Goal: Task Accomplishment & Management: Manage account settings

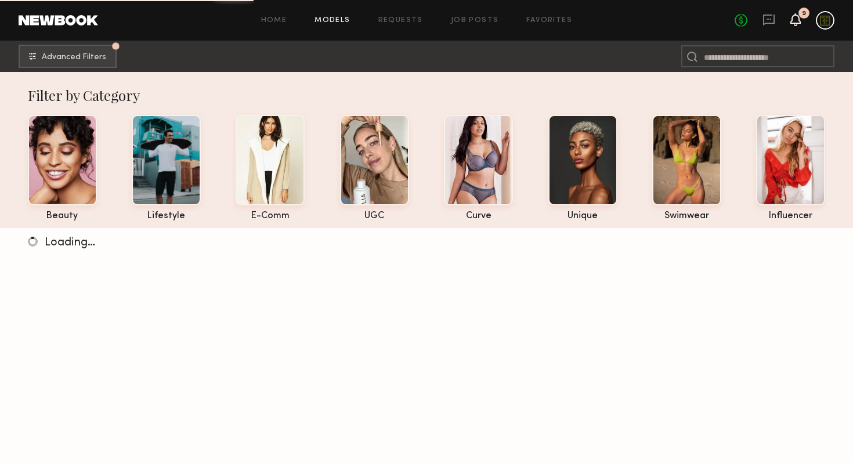
click at [798, 20] on icon at bounding box center [795, 19] width 9 height 8
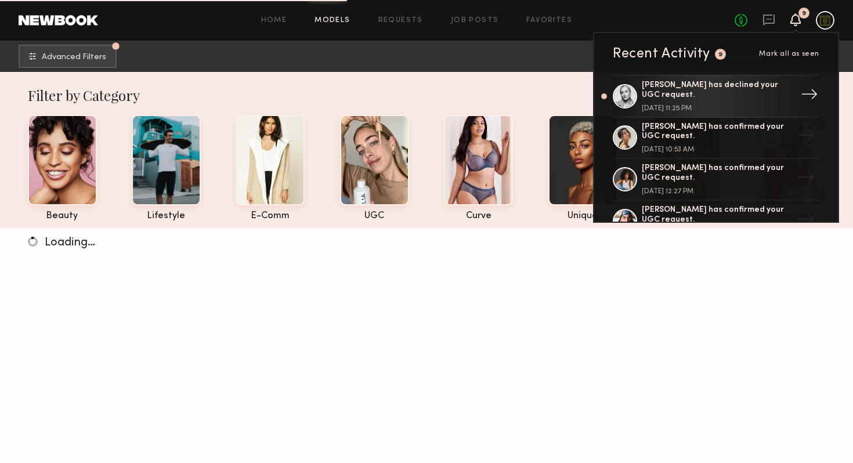
click at [698, 105] on div "[DATE] 11:25 PM" at bounding box center [717, 108] width 151 height 7
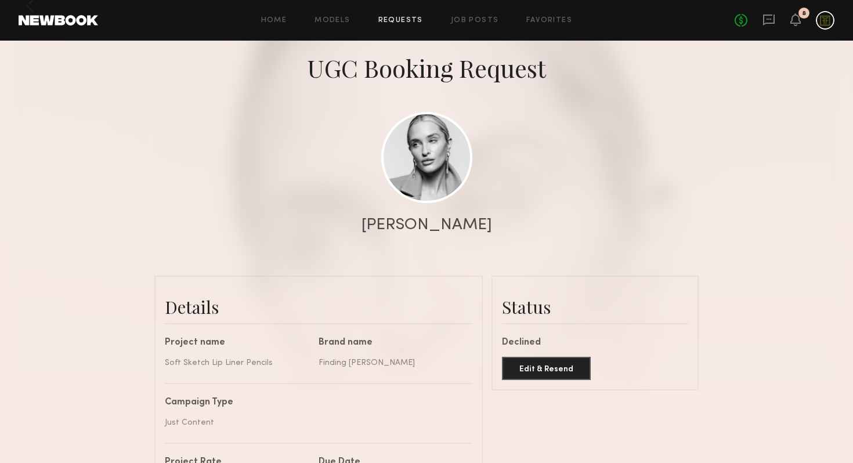
scroll to position [184, 0]
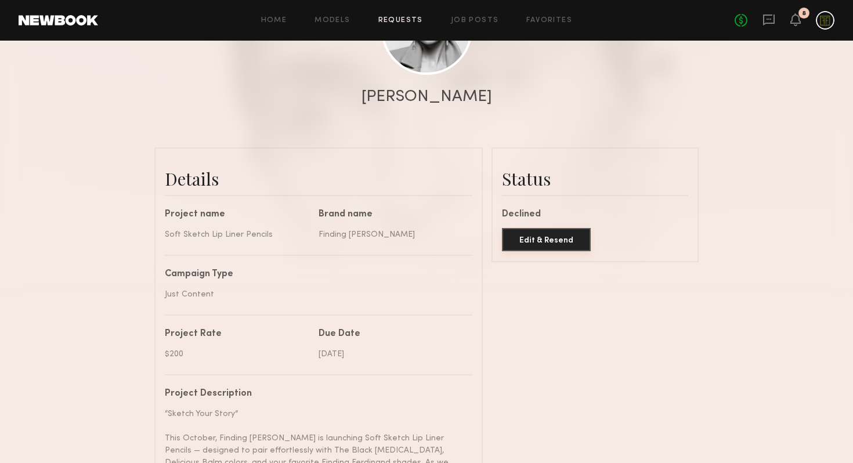
click at [527, 243] on button "Edit & Resend" at bounding box center [546, 239] width 89 height 23
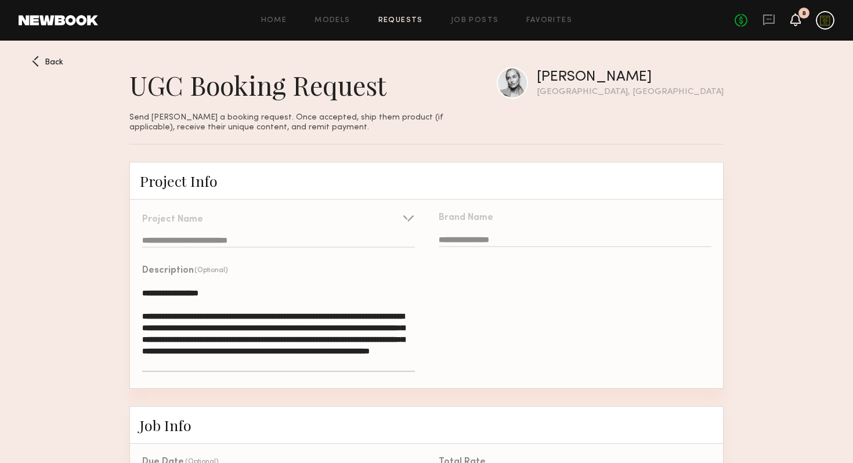
click at [797, 21] on icon at bounding box center [795, 19] width 9 height 8
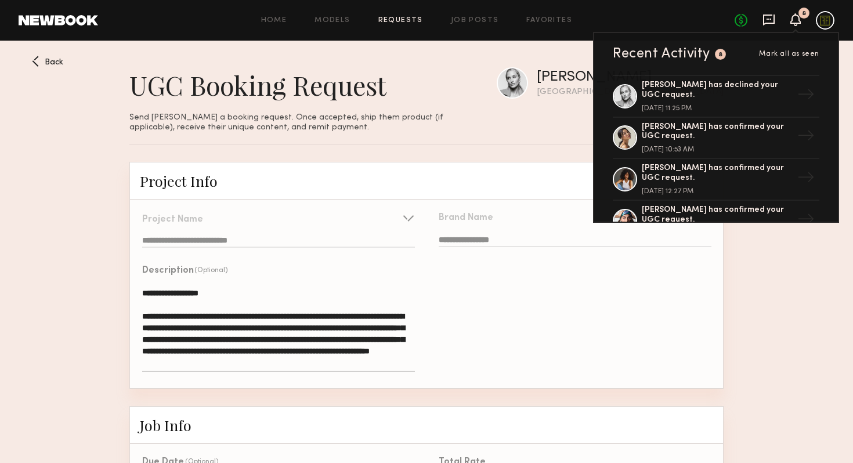
click at [765, 22] on icon at bounding box center [769, 19] width 13 height 13
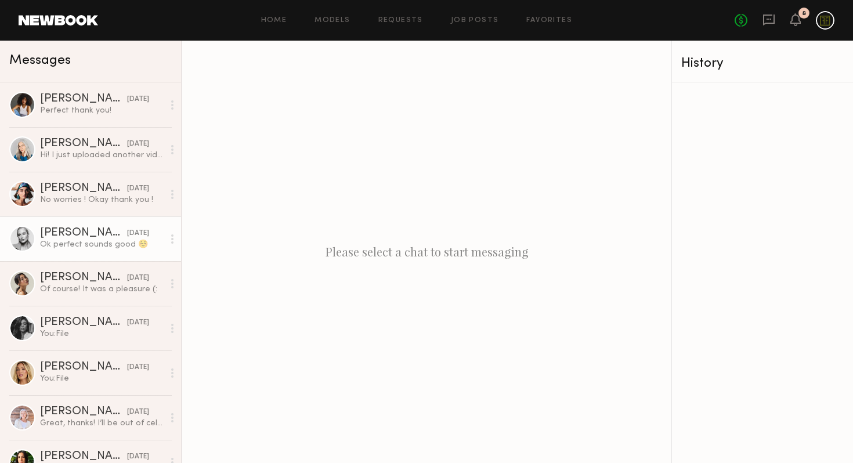
click at [66, 236] on div "[PERSON_NAME]" at bounding box center [83, 234] width 87 height 12
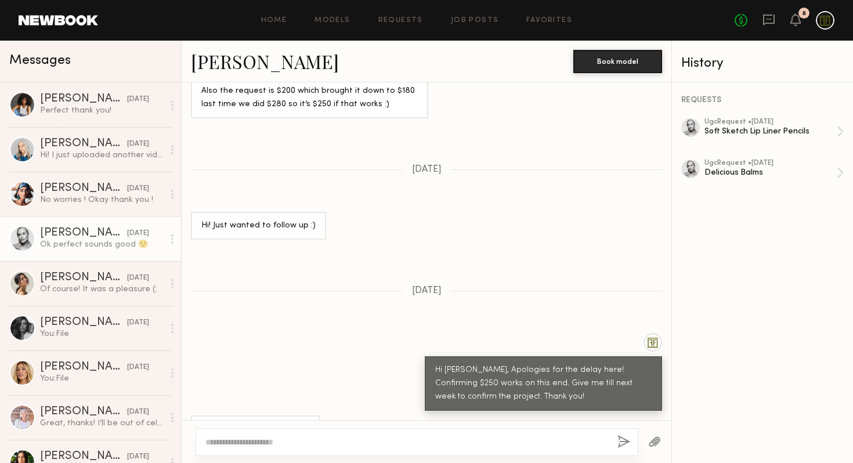
scroll to position [664, 0]
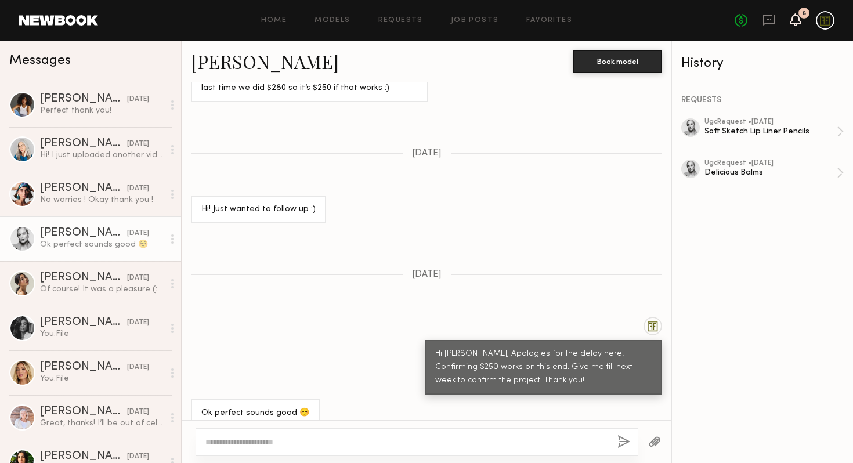
click at [801, 21] on icon at bounding box center [795, 19] width 9 height 8
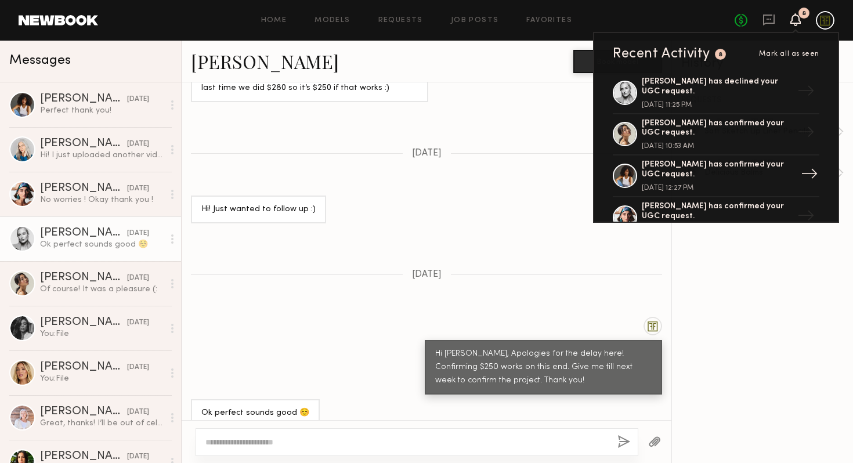
scroll to position [0, 0]
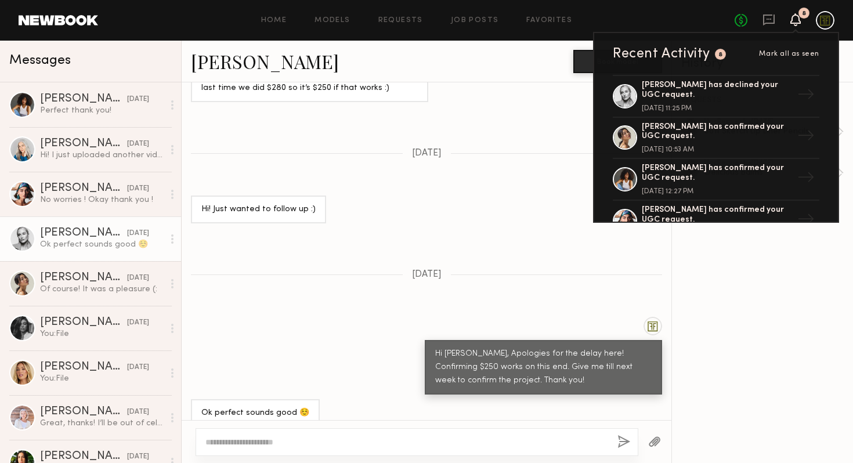
click at [798, 18] on icon at bounding box center [795, 19] width 9 height 8
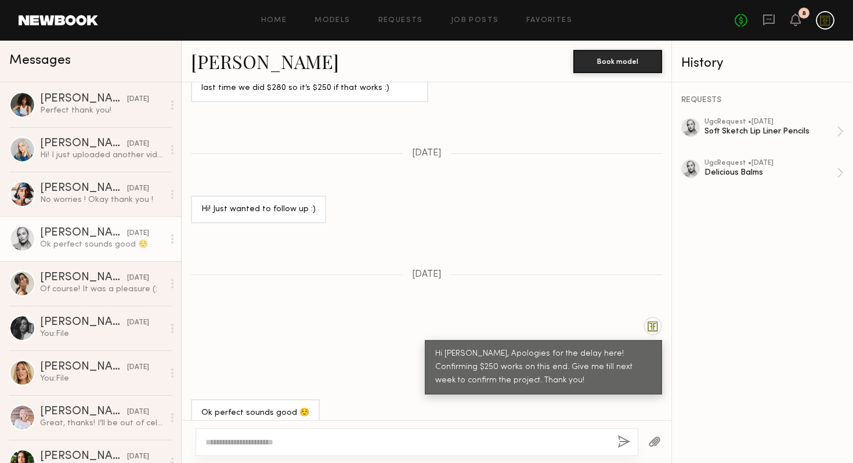
click at [820, 21] on div at bounding box center [825, 20] width 19 height 19
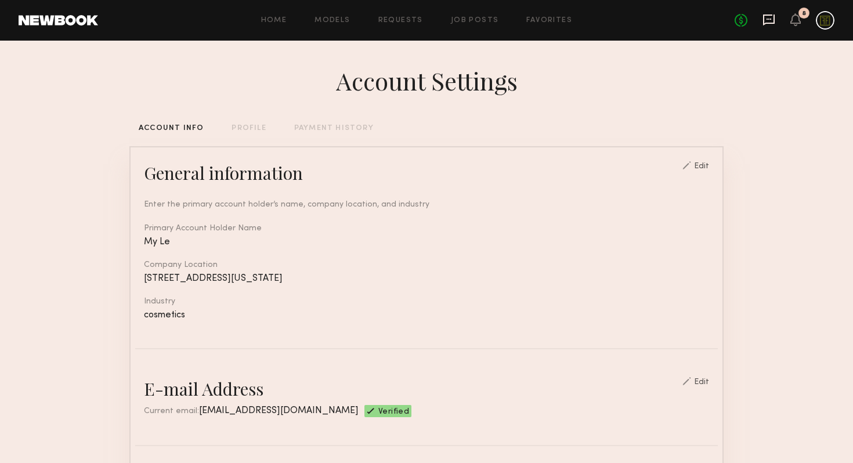
click at [771, 25] on icon at bounding box center [769, 19] width 13 height 13
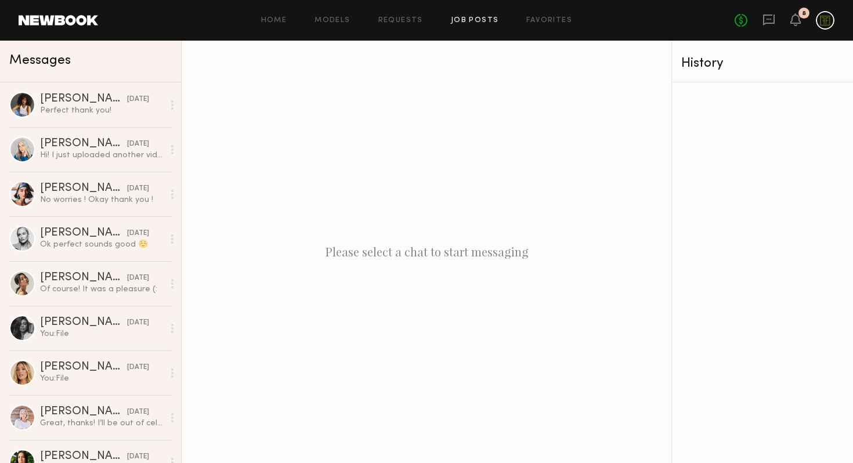
click at [462, 18] on link "Job Posts" at bounding box center [475, 21] width 48 height 8
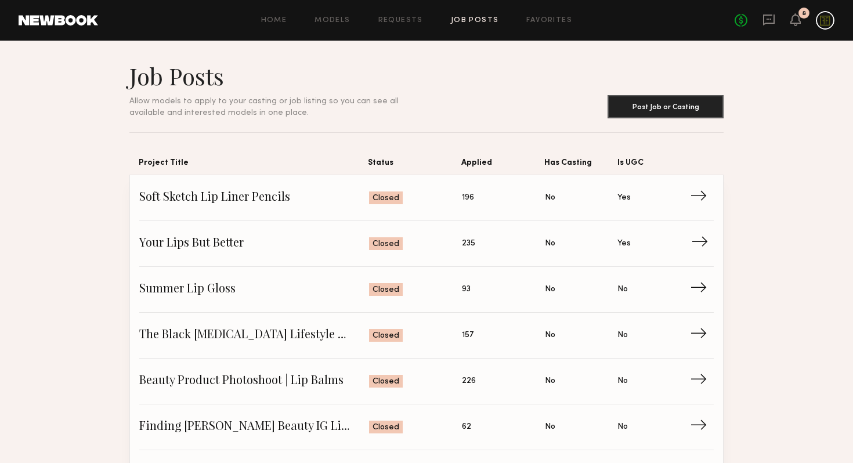
click at [321, 235] on span "Your Lips But Better" at bounding box center [254, 243] width 230 height 17
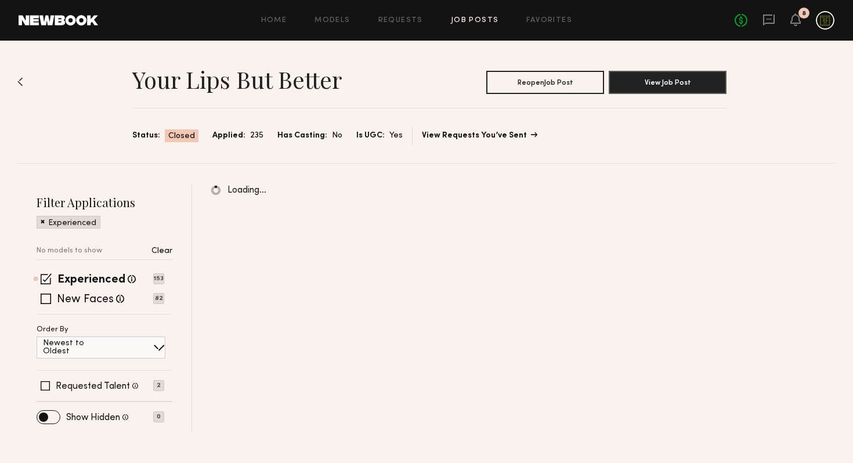
click at [462, 134] on link "View Requests You’ve Sent" at bounding box center [479, 136] width 114 height 8
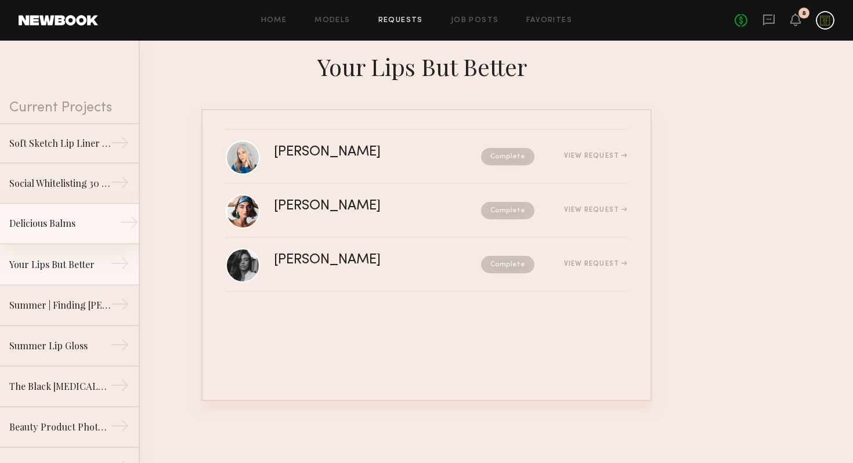
click at [49, 226] on div "Delicious Balms" at bounding box center [59, 224] width 101 height 14
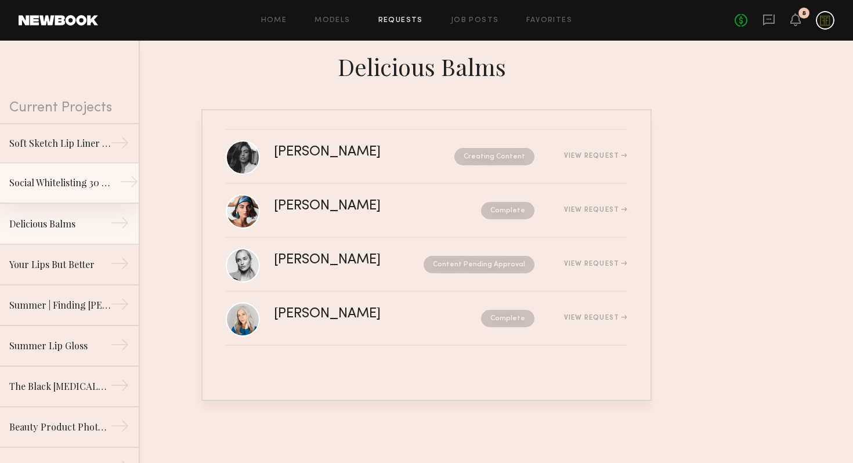
click at [49, 179] on div "Social Whitelisting 30 days" at bounding box center [59, 183] width 101 height 14
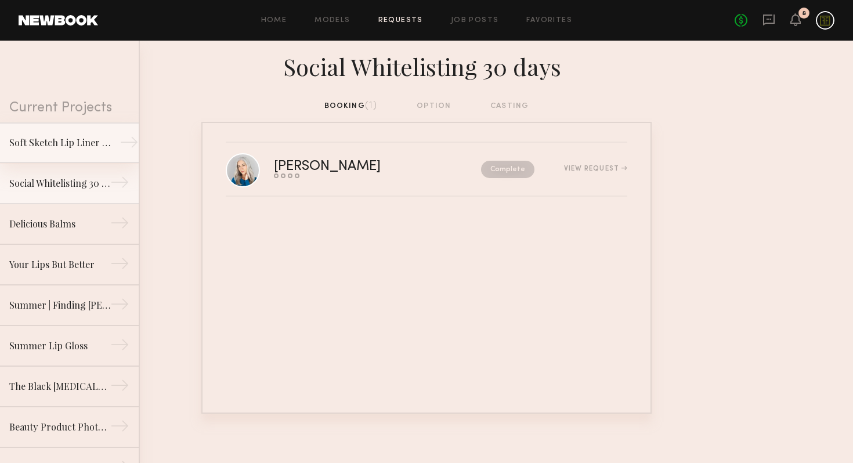
click at [54, 142] on div "Soft Sketch Lip Liner Pencils" at bounding box center [59, 143] width 101 height 14
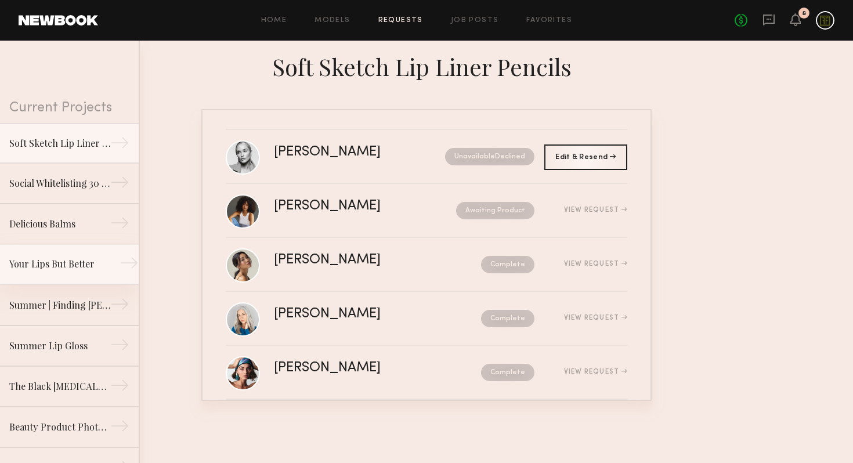
click at [64, 265] on div "Your Lips But Better" at bounding box center [59, 264] width 101 height 14
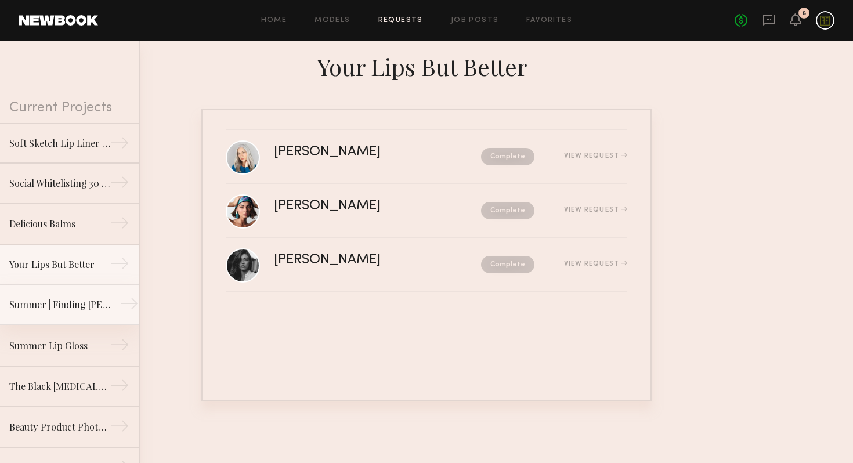
click at [21, 312] on link "Summer | Finding [PERSON_NAME] →" at bounding box center [69, 305] width 139 height 41
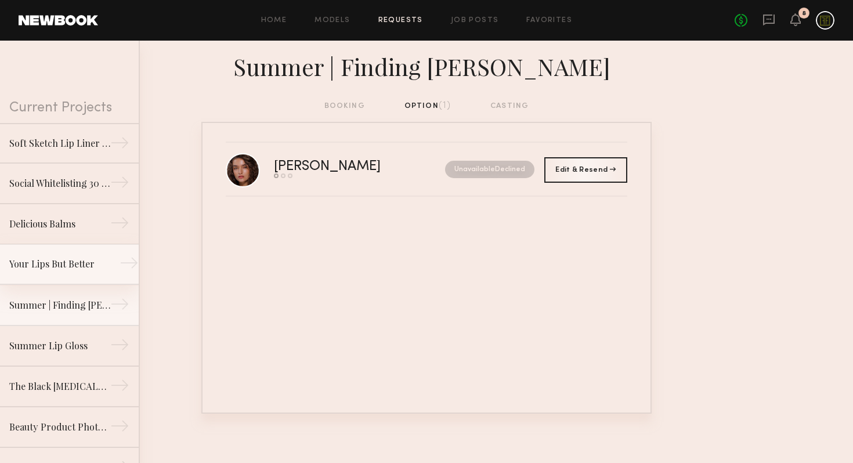
click at [26, 273] on link "Your Lips But Better →" at bounding box center [69, 264] width 139 height 41
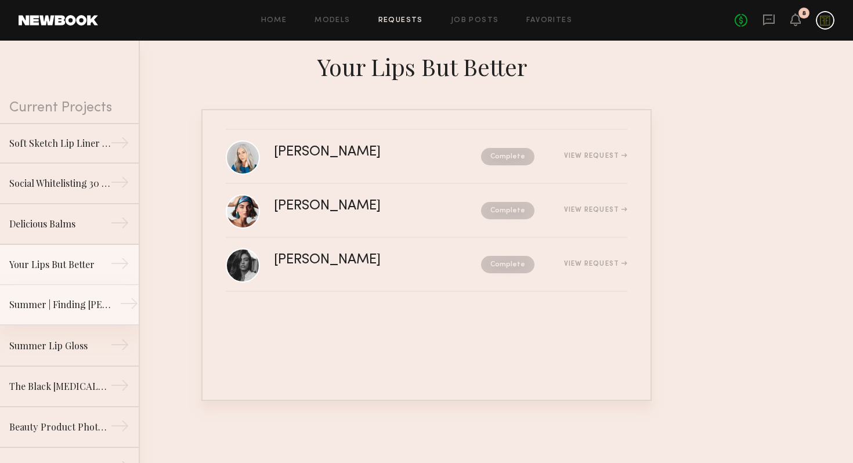
click at [33, 291] on link "Summer | Finding [PERSON_NAME] →" at bounding box center [69, 305] width 139 height 41
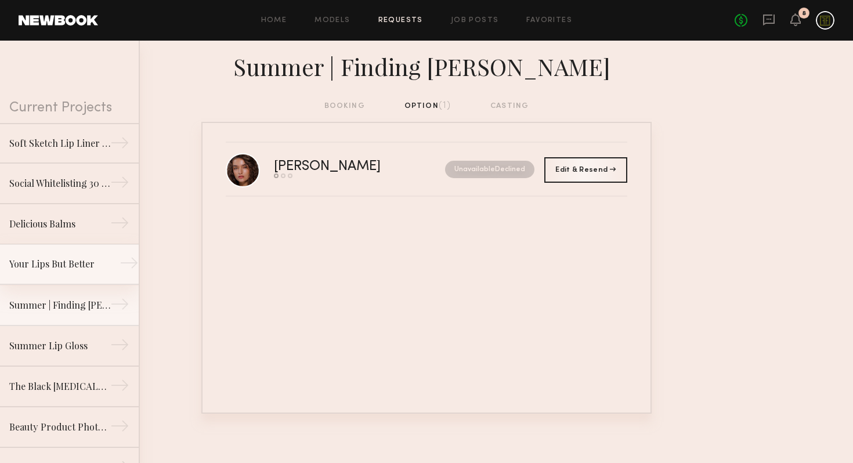
click at [31, 270] on div "Your Lips But Better" at bounding box center [59, 264] width 101 height 14
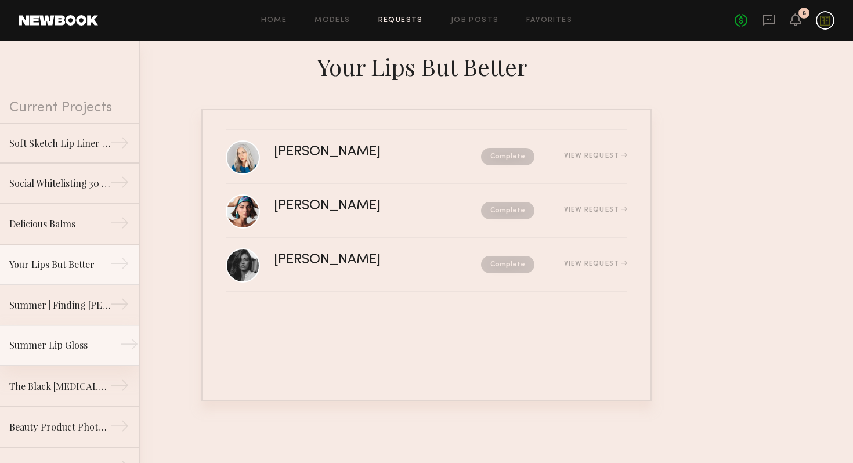
click at [54, 341] on div "Summer Lip Gloss" at bounding box center [59, 345] width 101 height 14
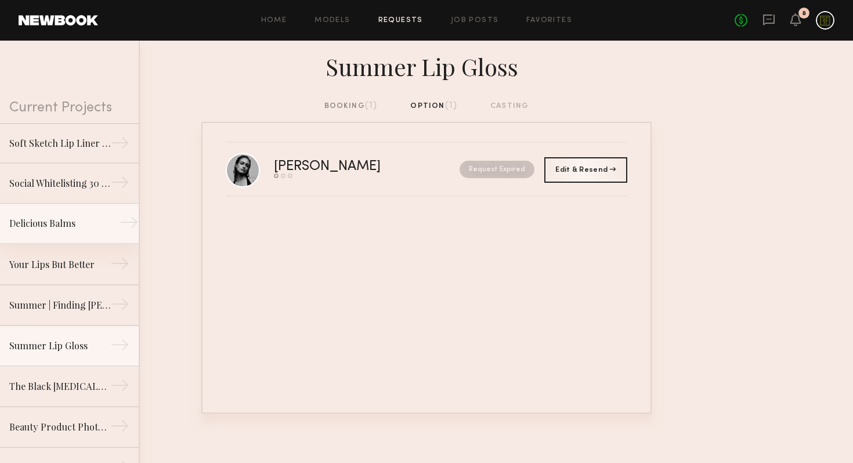
click at [54, 227] on div "Delicious Balms" at bounding box center [59, 224] width 101 height 14
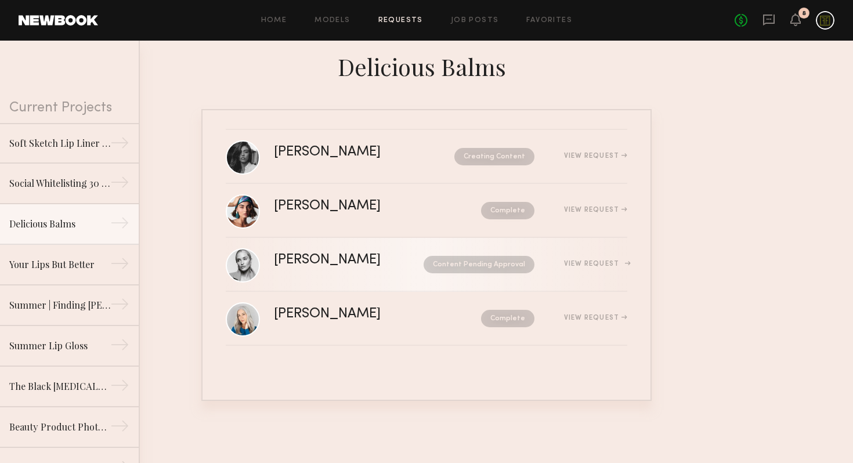
click at [349, 260] on div "[PERSON_NAME]" at bounding box center [338, 260] width 128 height 13
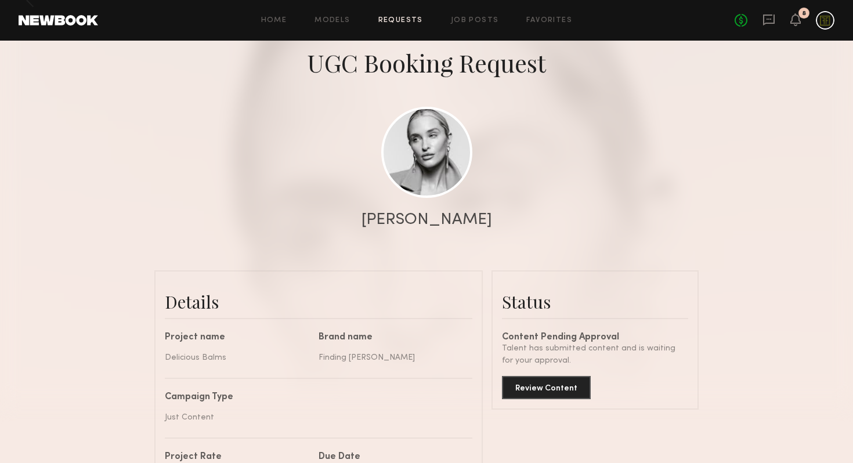
scroll to position [128, 0]
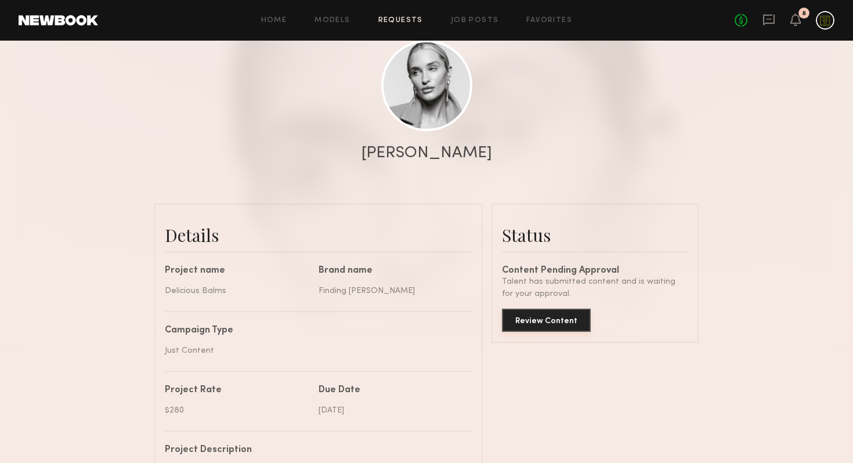
click at [547, 319] on button "Review Content" at bounding box center [546, 320] width 89 height 23
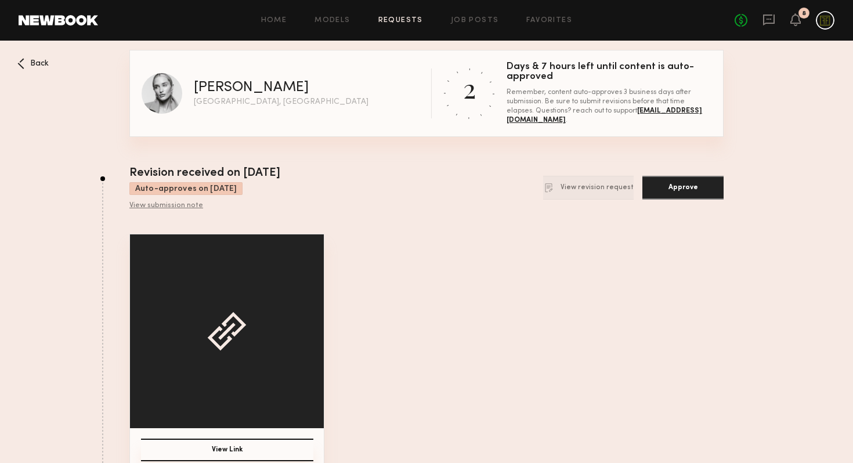
click at [242, 357] on div at bounding box center [227, 332] width 194 height 194
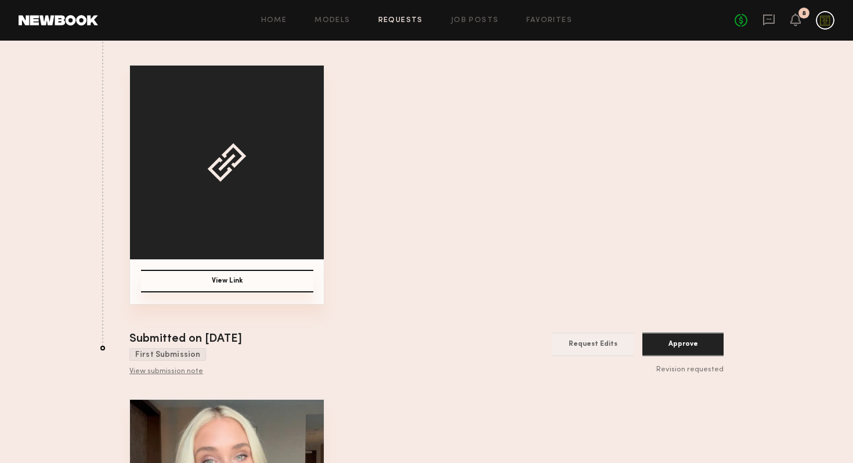
scroll to position [103, 0]
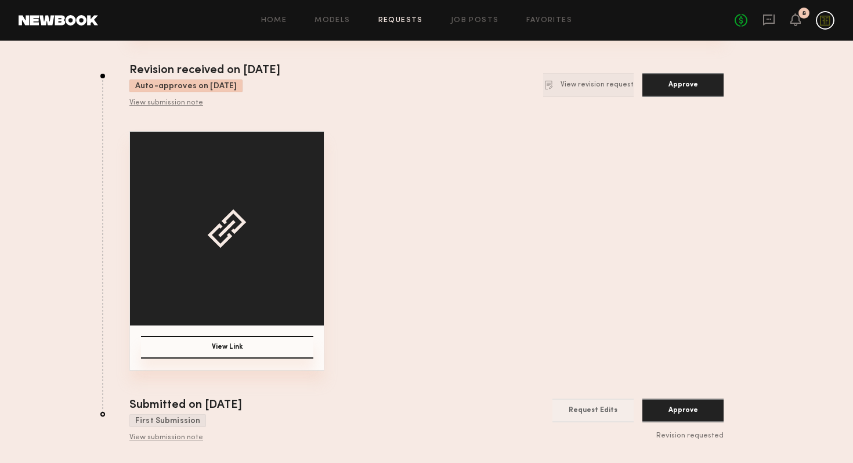
click at [242, 355] on button "View Link" at bounding box center [227, 347] width 172 height 23
